Goal: Transaction & Acquisition: Subscribe to service/newsletter

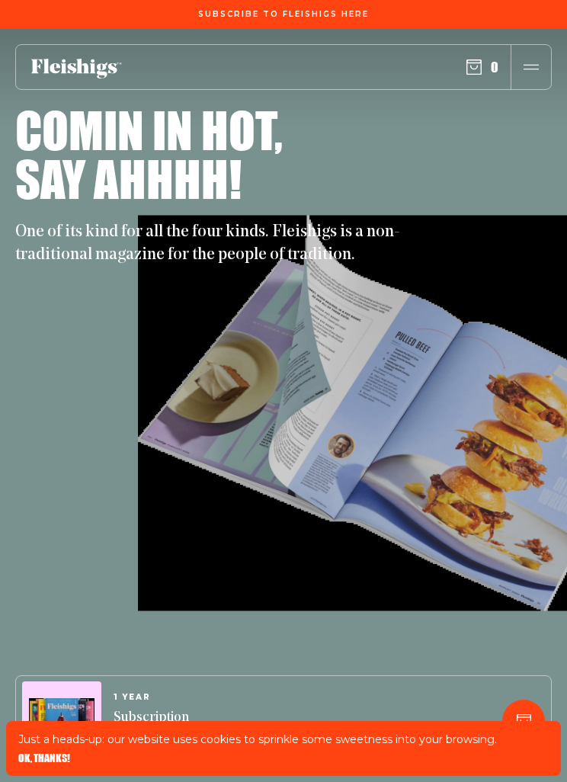
click at [536, 61] on icon "button" at bounding box center [531, 66] width 15 height 15
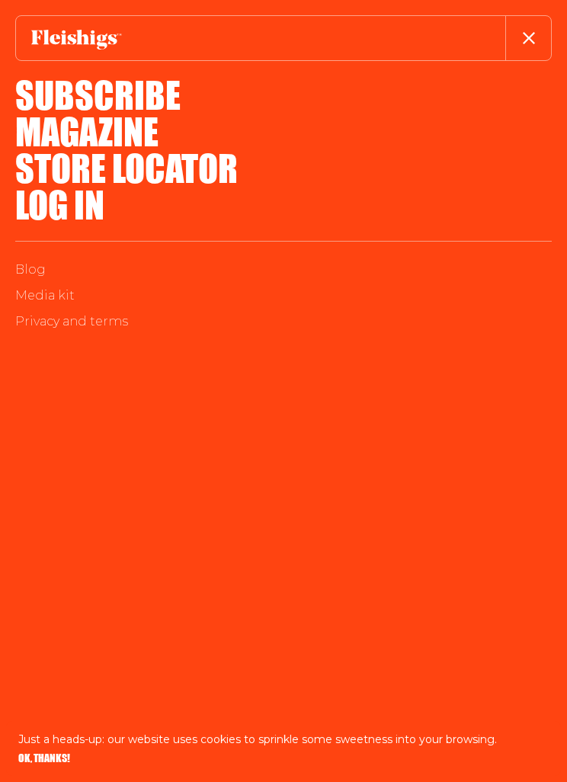
click at [88, 202] on link "Log in" at bounding box center [59, 204] width 89 height 55
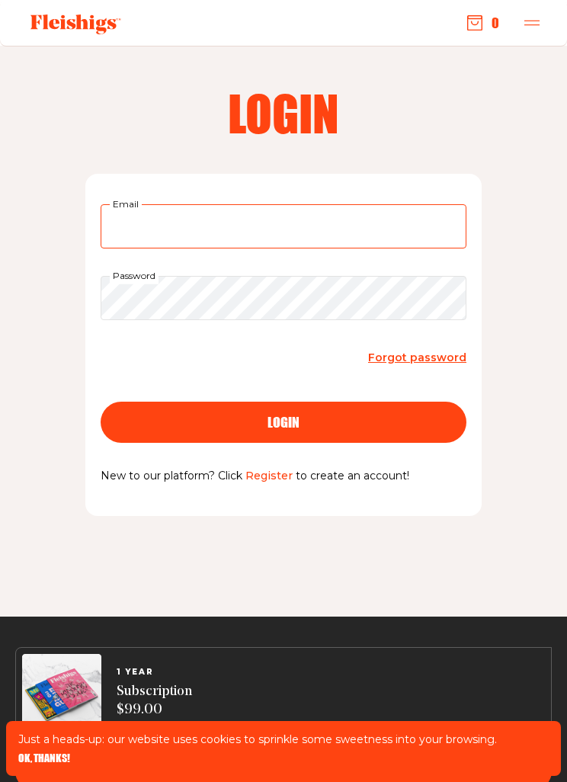
click at [384, 220] on input "Email" at bounding box center [284, 226] width 366 height 44
type input "[EMAIL_ADDRESS][DOMAIN_NAME]"
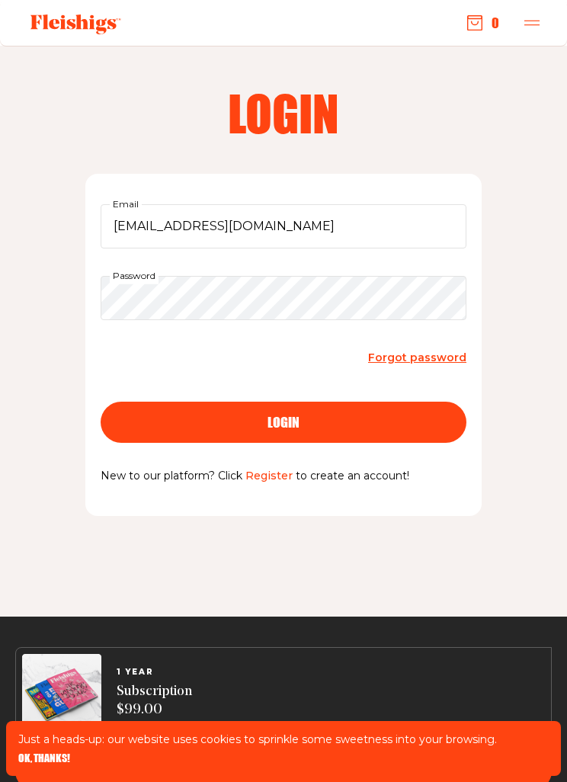
click at [351, 419] on div "login" at bounding box center [283, 423] width 305 height 14
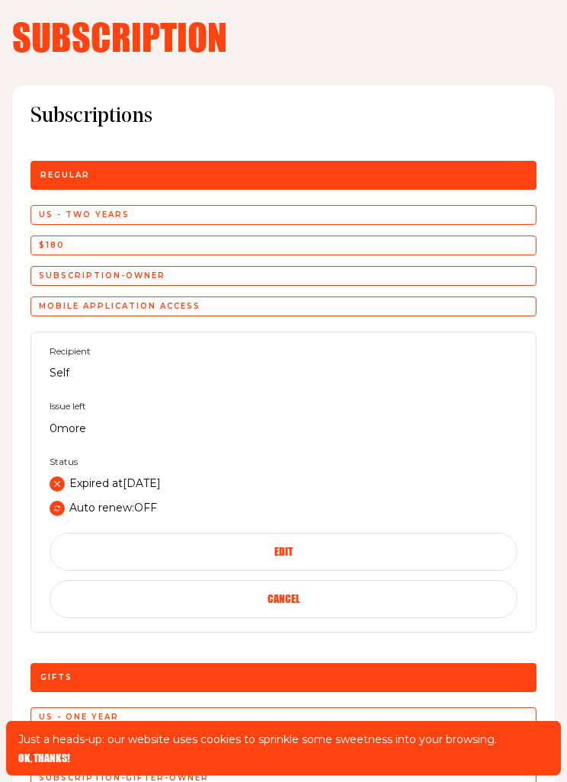
scroll to position [471, 0]
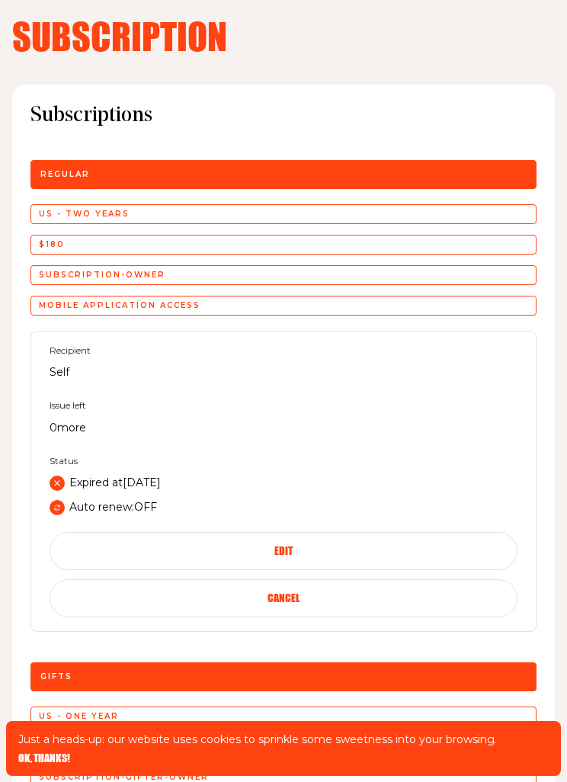
click at [95, 414] on div "Issue left 0 more" at bounding box center [105, 418] width 111 height 37
click at [378, 541] on button "Edit" at bounding box center [284, 551] width 468 height 38
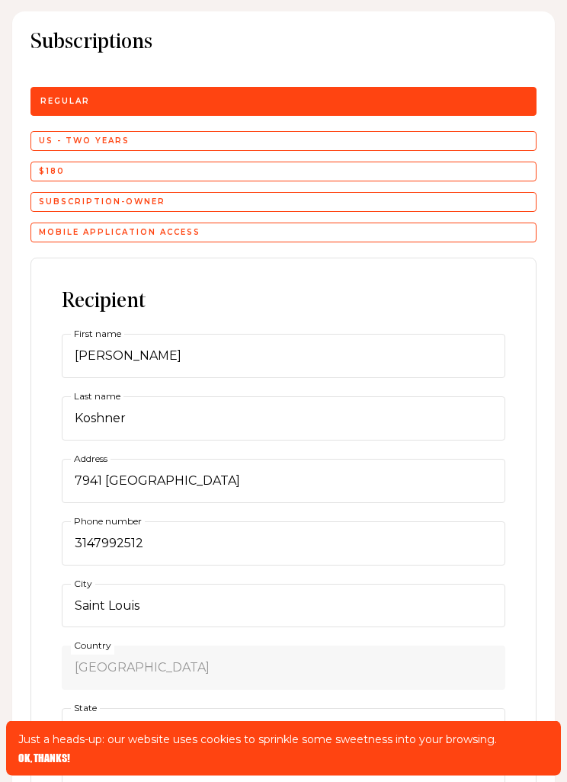
scroll to position [524, 0]
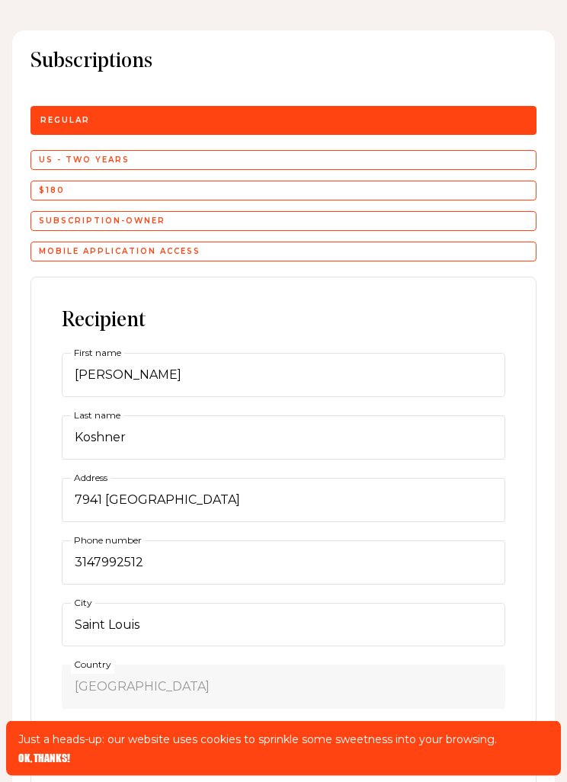
click at [291, 243] on div "Mobile application access" at bounding box center [284, 253] width 506 height 20
click at [303, 213] on div "subscription-owner" at bounding box center [284, 222] width 506 height 20
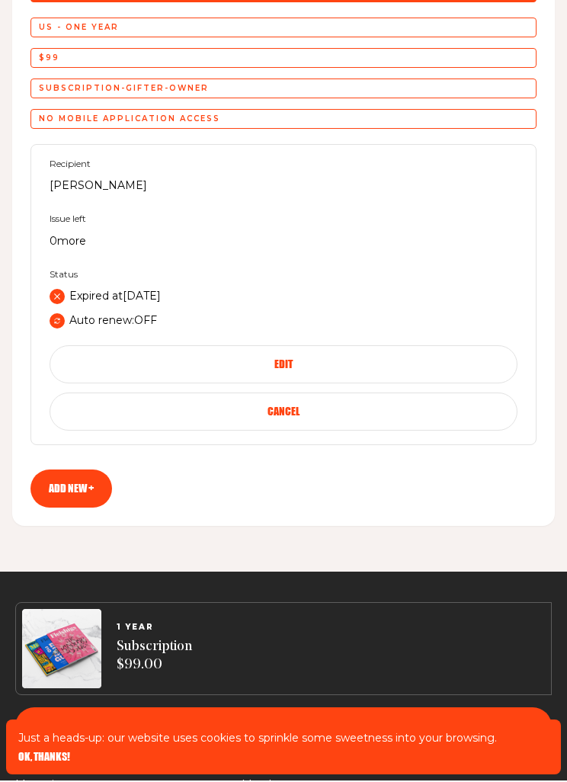
scroll to position [1685, 0]
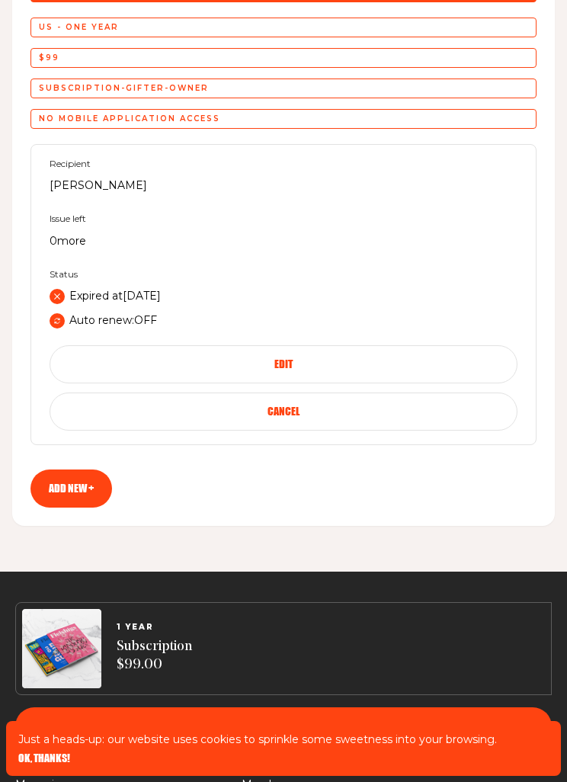
click at [100, 479] on link "Add new +" at bounding box center [72, 489] width 82 height 38
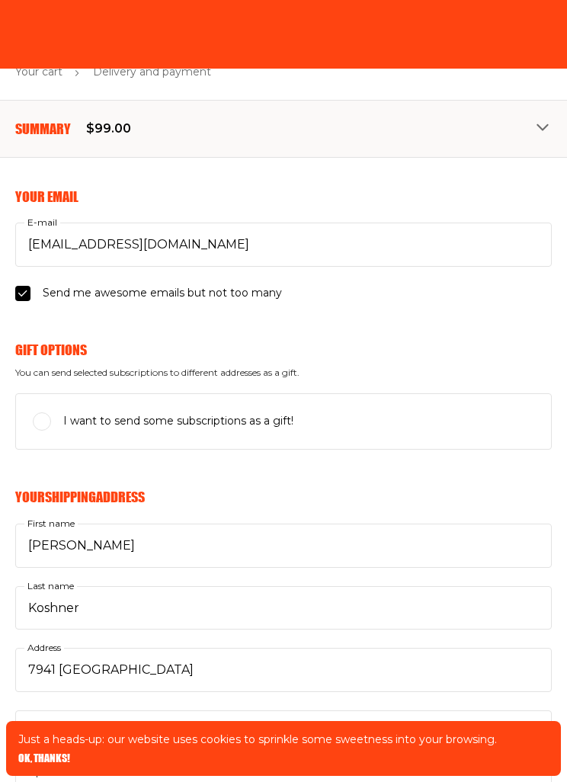
select select "US"
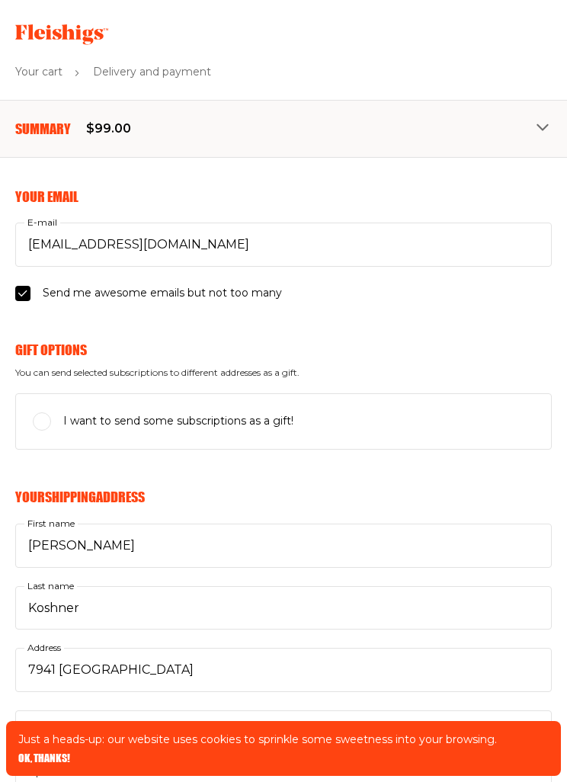
click at [549, 121] on icon "button" at bounding box center [544, 128] width 15 height 15
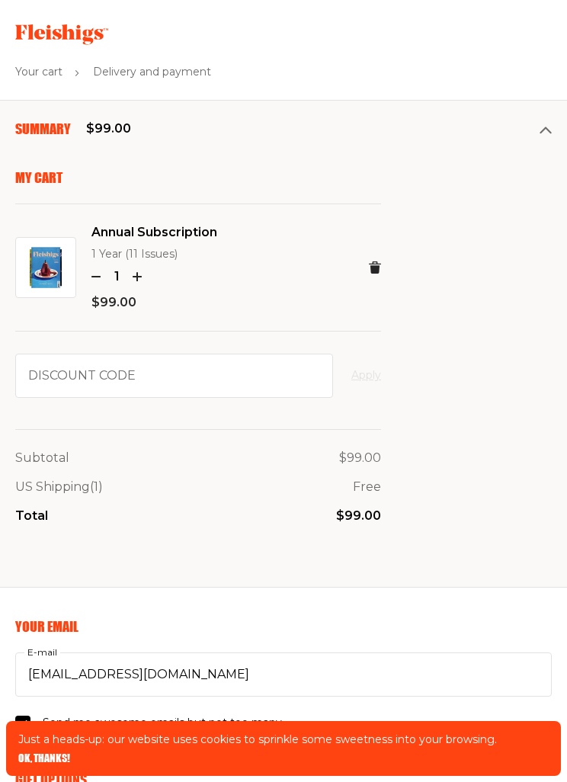
click at [380, 262] on use at bounding box center [375, 268] width 12 height 12
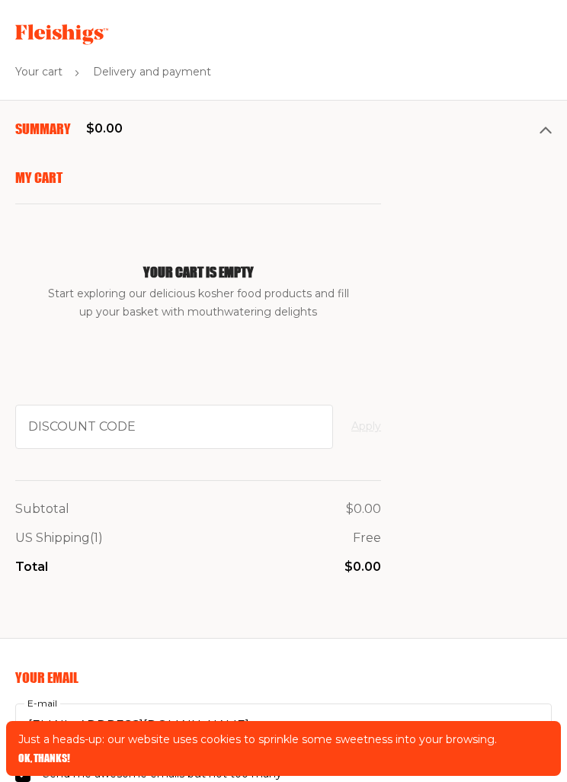
click at [84, 31] on use at bounding box center [61, 34] width 93 height 21
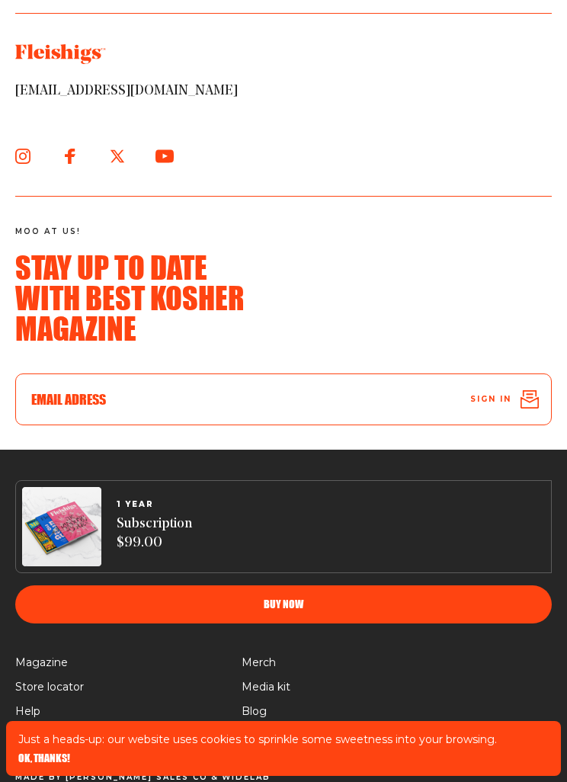
scroll to position [11972, 0]
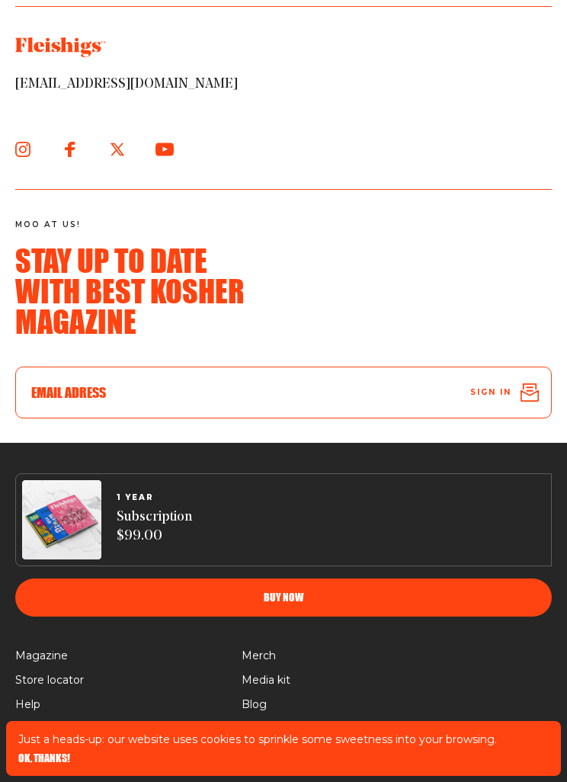
click at [53, 666] on span "Magazine" at bounding box center [41, 656] width 53 height 18
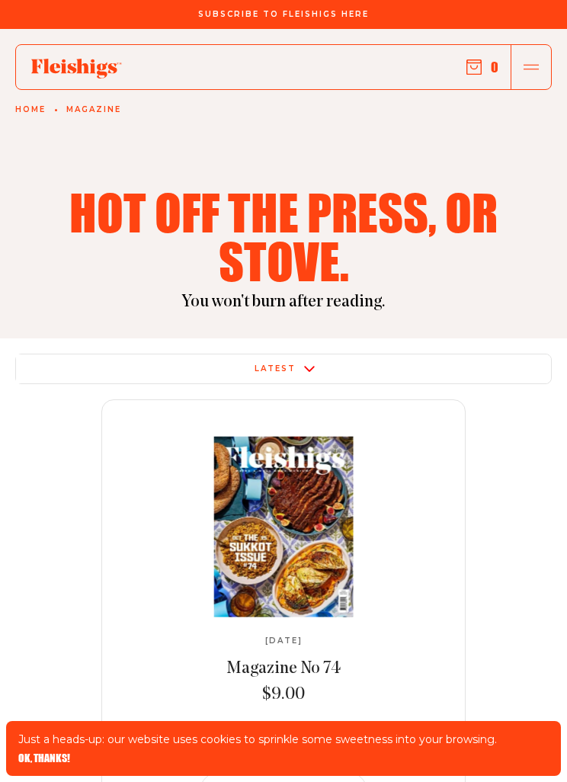
click at [319, 16] on span "Subscribe To Fleishigs Here" at bounding box center [283, 14] width 171 height 9
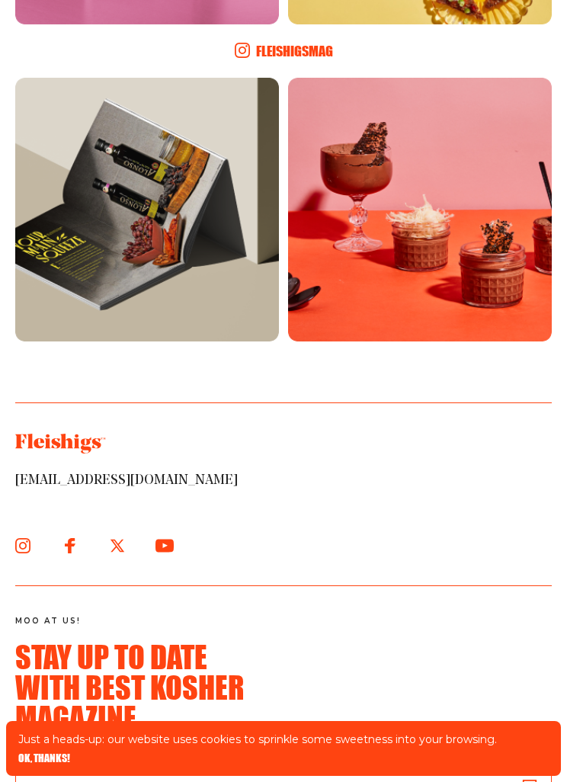
scroll to position [5076, 0]
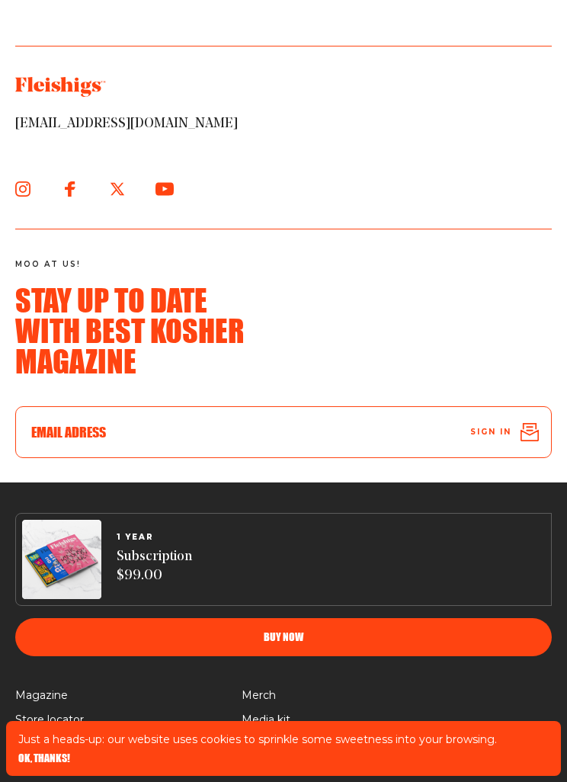
click at [34, 736] on span "Help" at bounding box center [27, 745] width 25 height 18
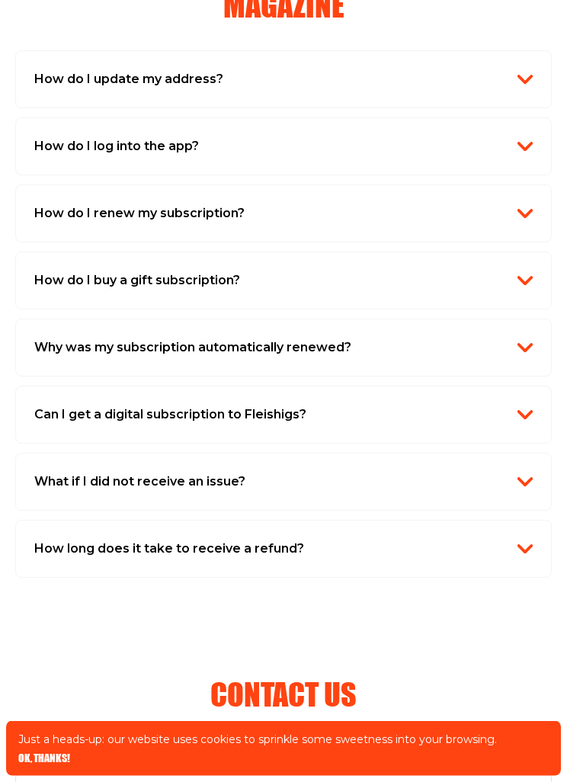
scroll to position [1206, 0]
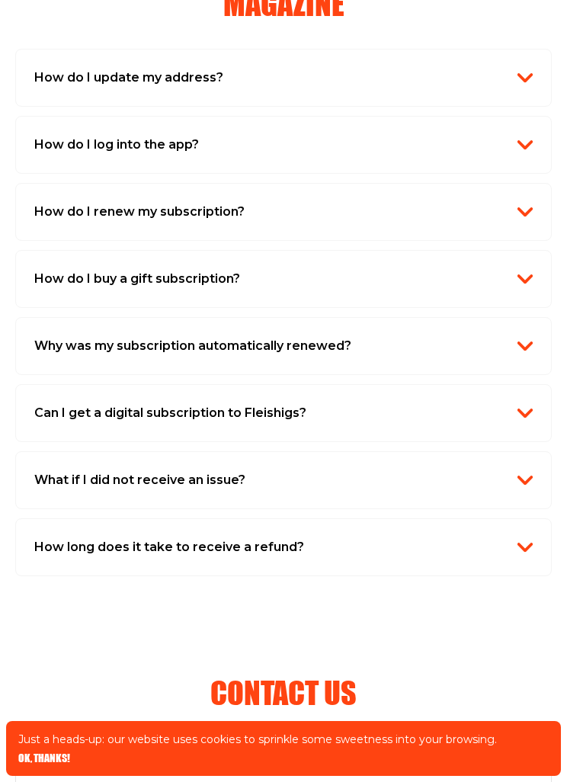
click at [525, 406] on img "button" at bounding box center [525, 413] width 15 height 15
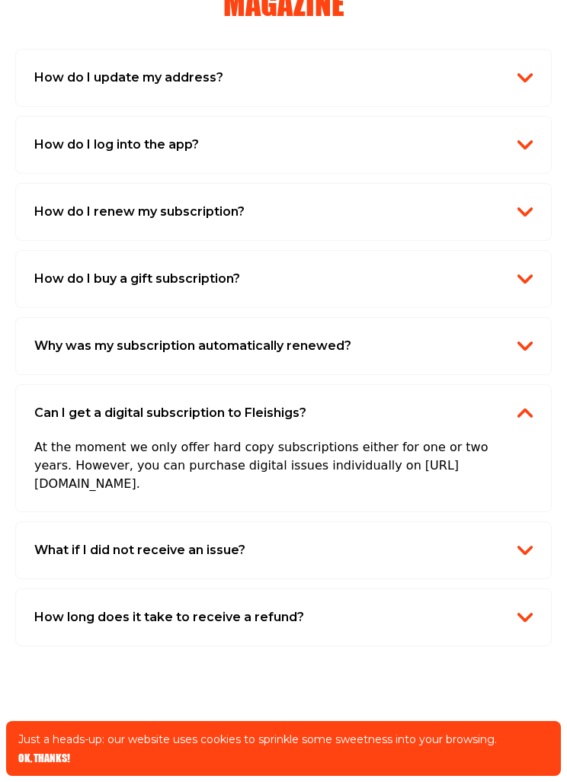
click at [528, 406] on img "button" at bounding box center [525, 413] width 15 height 15
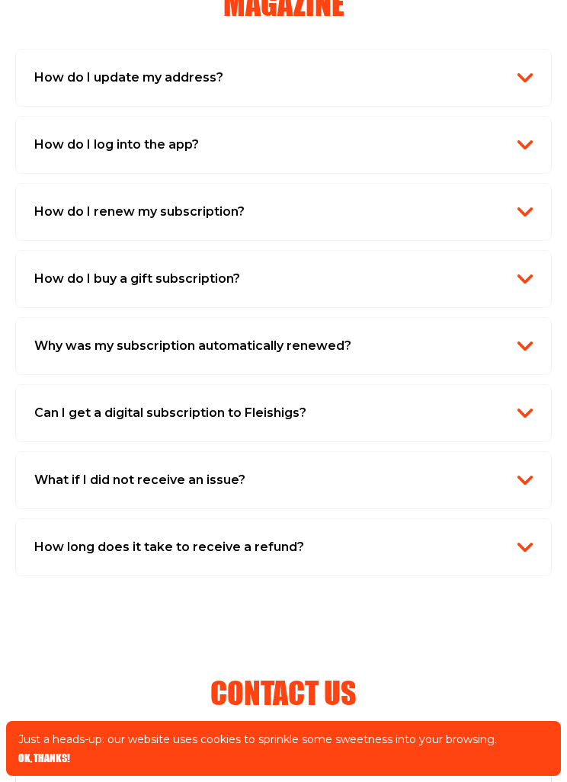
click at [519, 473] on img "button" at bounding box center [525, 480] width 15 height 15
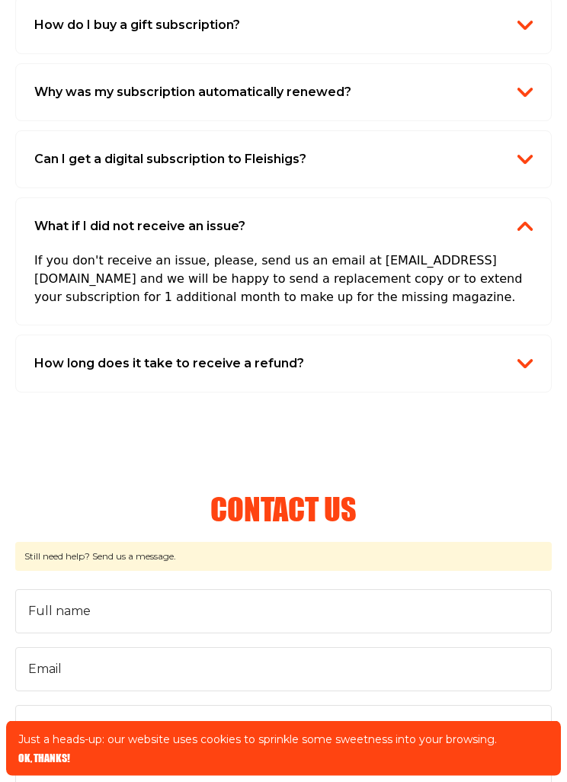
scroll to position [1460, 0]
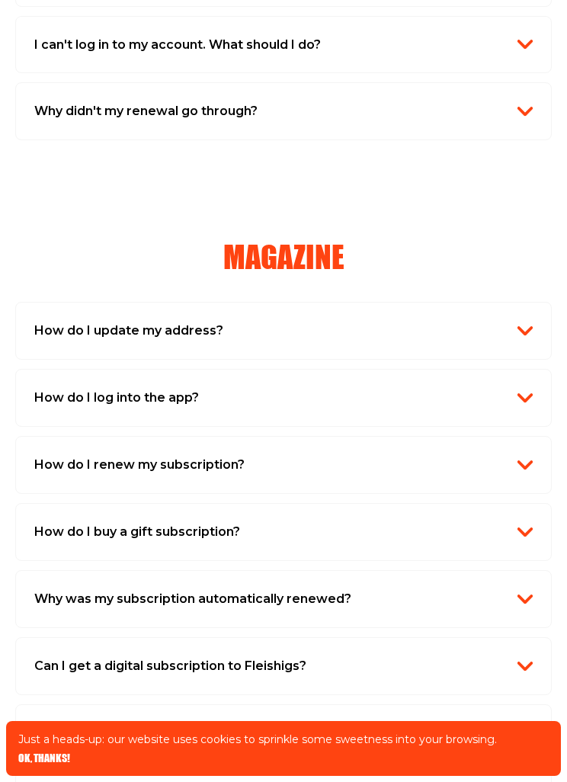
scroll to position [954, 0]
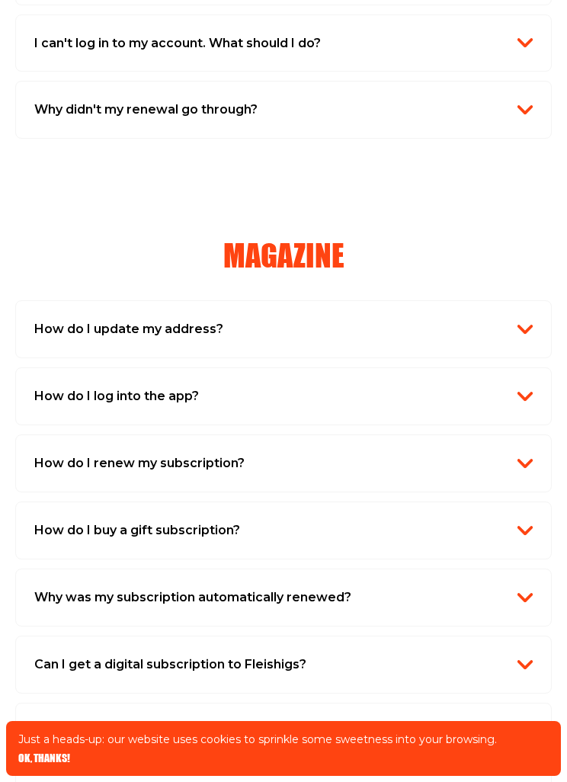
click at [328, 459] on button "How do I renew my subscription?" at bounding box center [283, 464] width 499 height 20
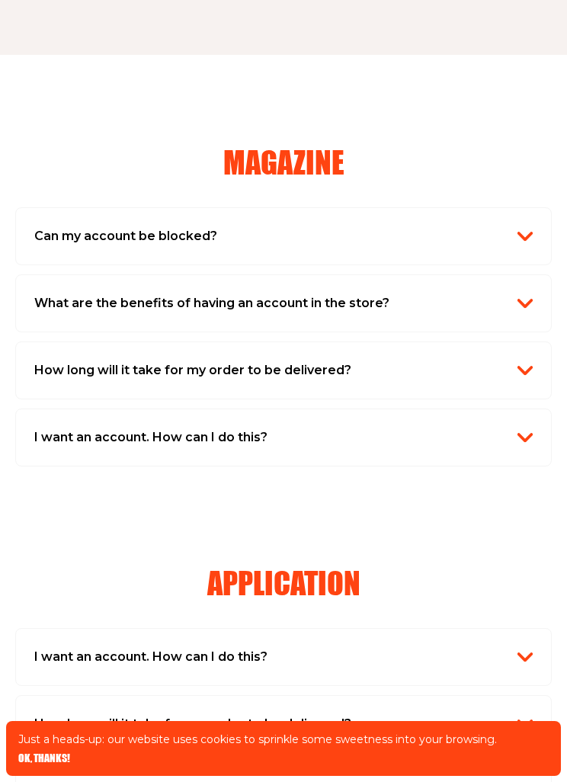
scroll to position [0, 0]
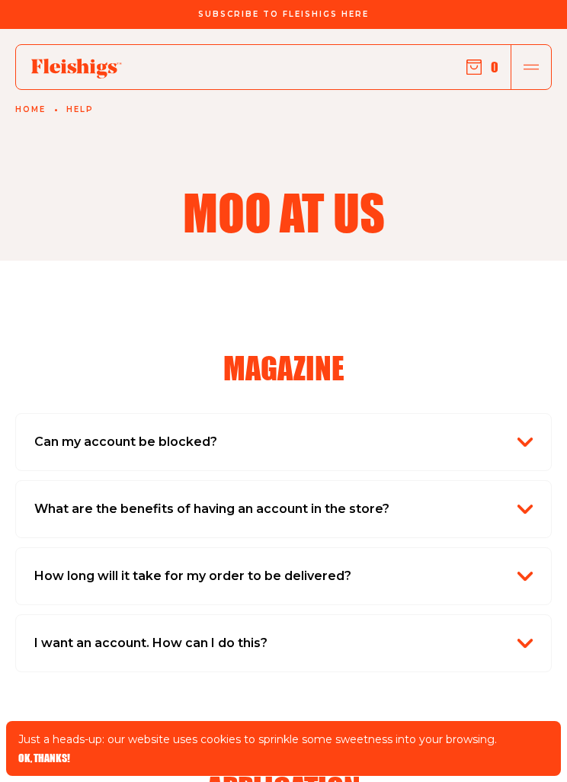
click at [534, 62] on icon "button" at bounding box center [531, 66] width 15 height 15
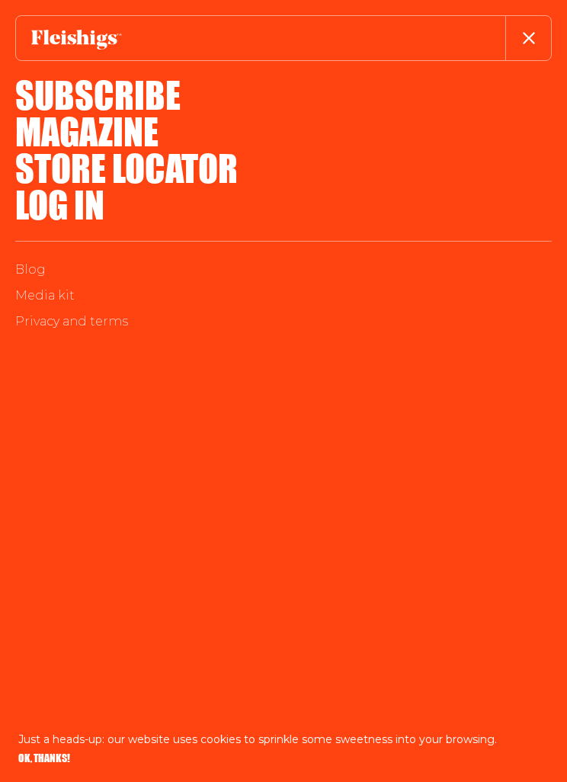
click at [92, 222] on link "Log in" at bounding box center [59, 204] width 89 height 55
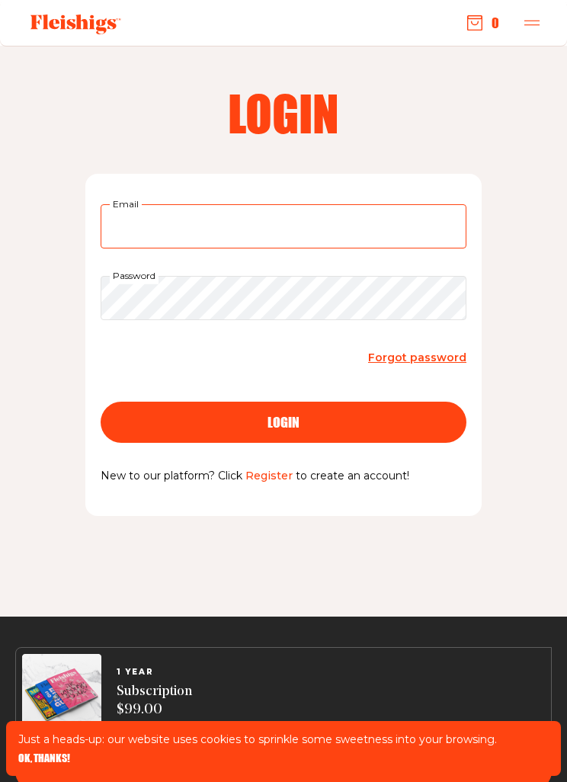
click at [374, 224] on input "Email" at bounding box center [284, 226] width 366 height 44
type input "[EMAIL_ADDRESS][DOMAIN_NAME]"
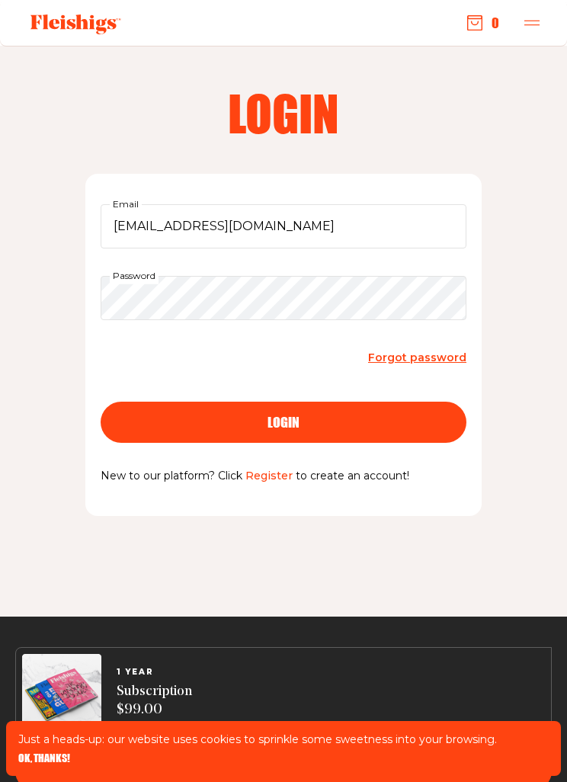
click at [374, 426] on div "login" at bounding box center [283, 423] width 305 height 14
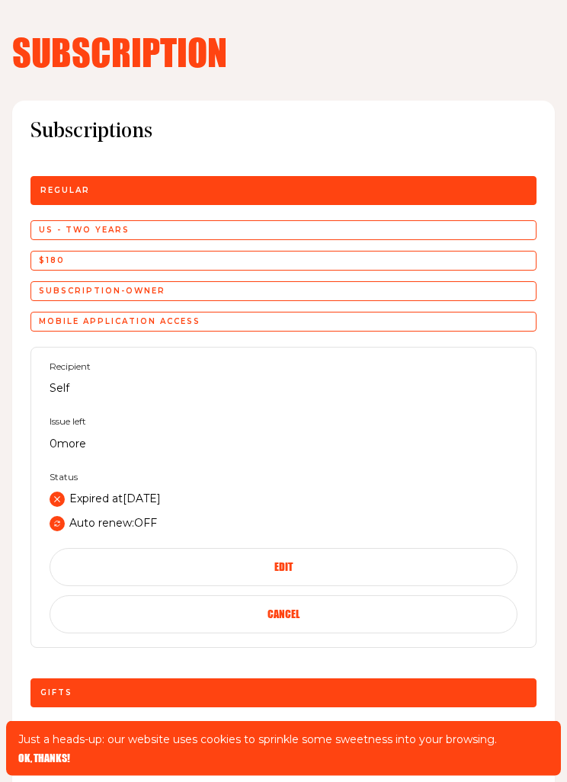
scroll to position [455, 0]
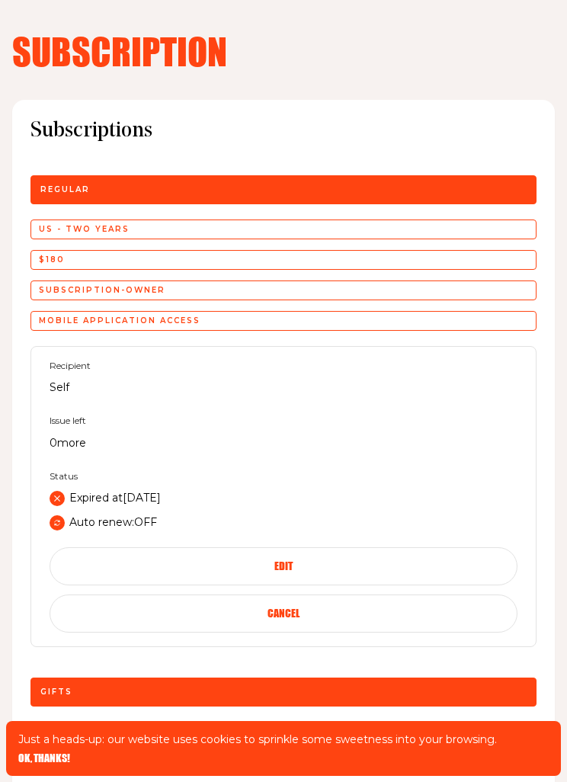
click at [352, 559] on button "Edit" at bounding box center [284, 567] width 468 height 38
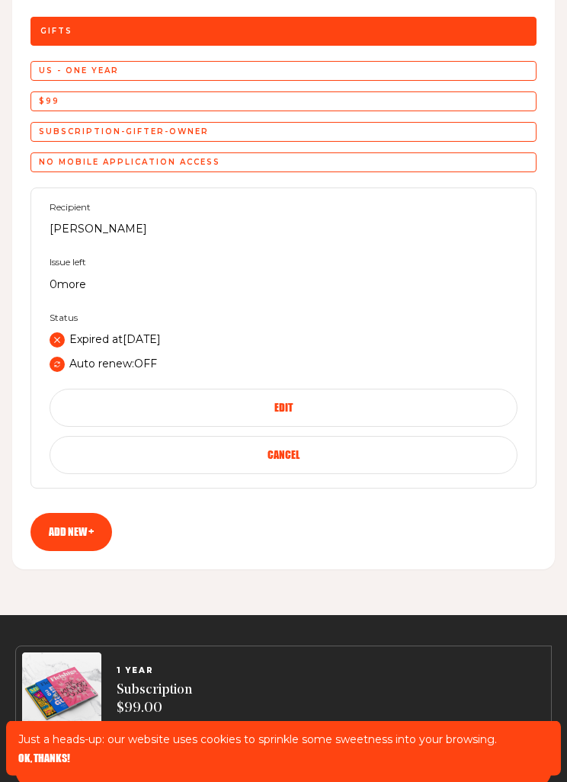
scroll to position [1641, 0]
click at [95, 529] on link "Add new +" at bounding box center [72, 532] width 82 height 38
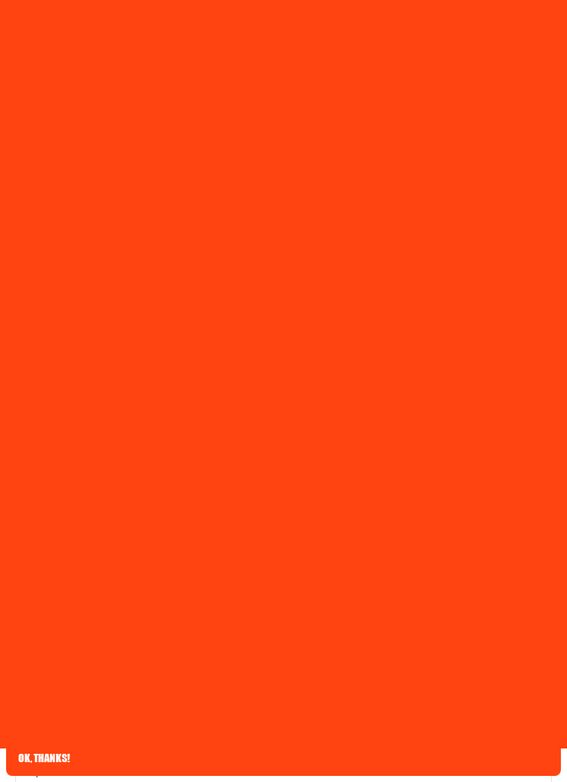
select select "US"
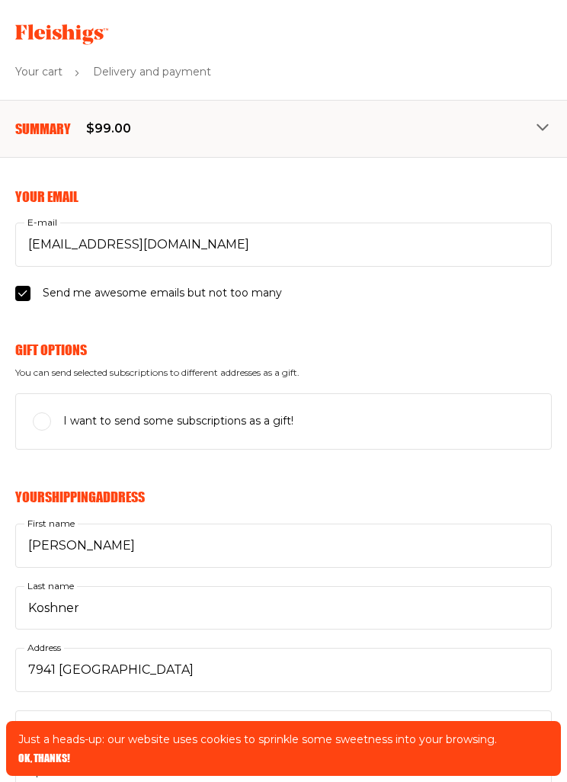
click at [537, 125] on icon "button" at bounding box center [544, 128] width 15 height 15
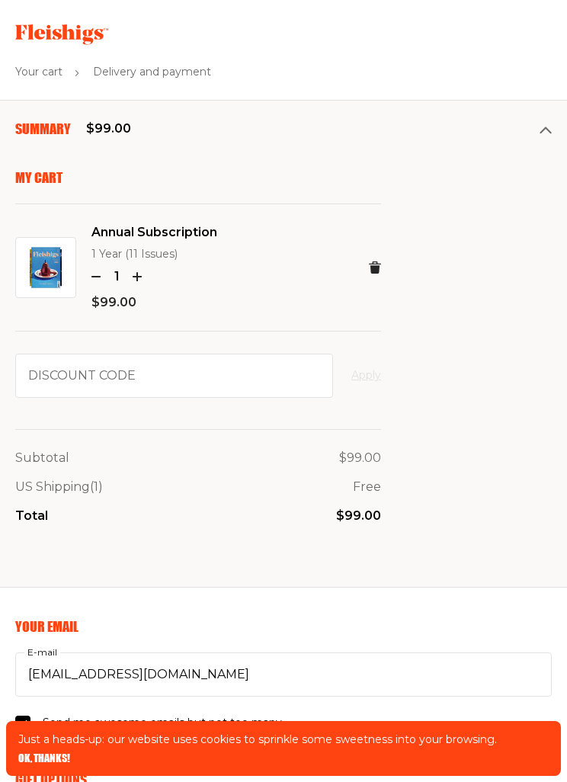
click at [537, 127] on button "Summary $99.00" at bounding box center [283, 129] width 537 height 20
